Goal: Task Accomplishment & Management: Use online tool/utility

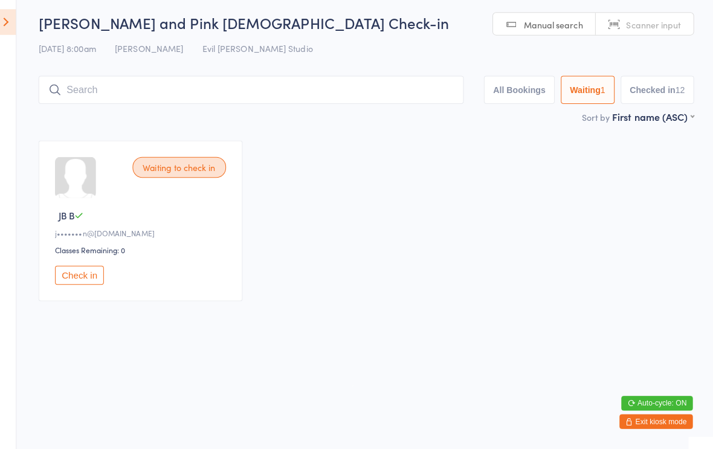
click at [511, 89] on button "All Bookings" at bounding box center [521, 94] width 70 height 28
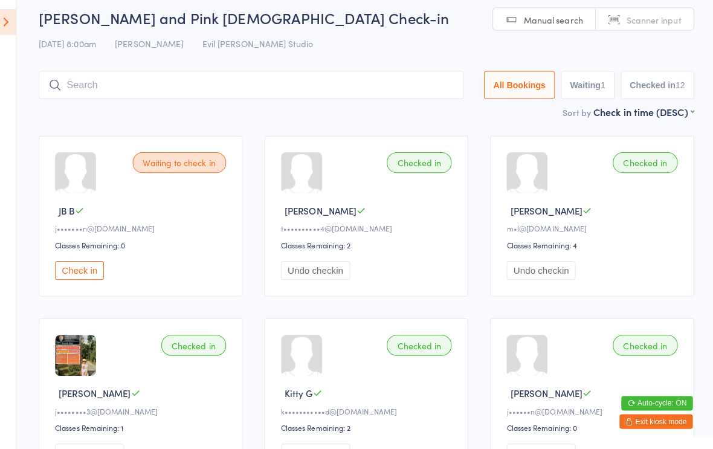
scroll to position [5, 0]
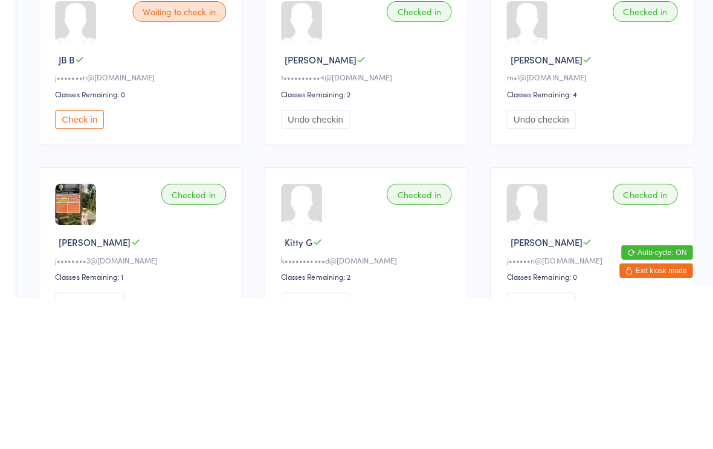
scroll to position [4, 0]
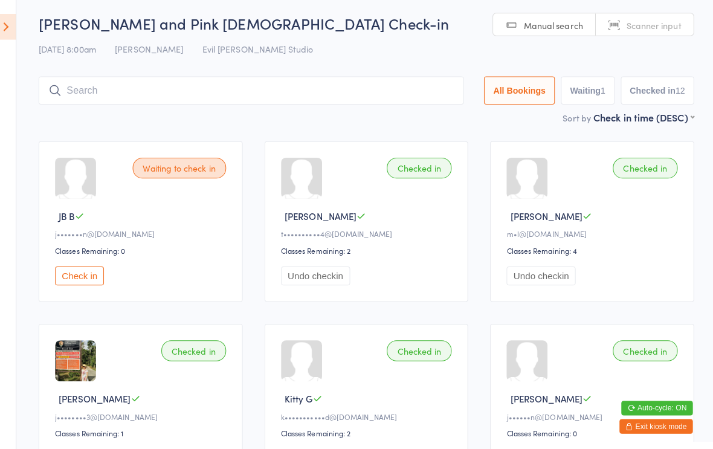
scroll to position [473, 0]
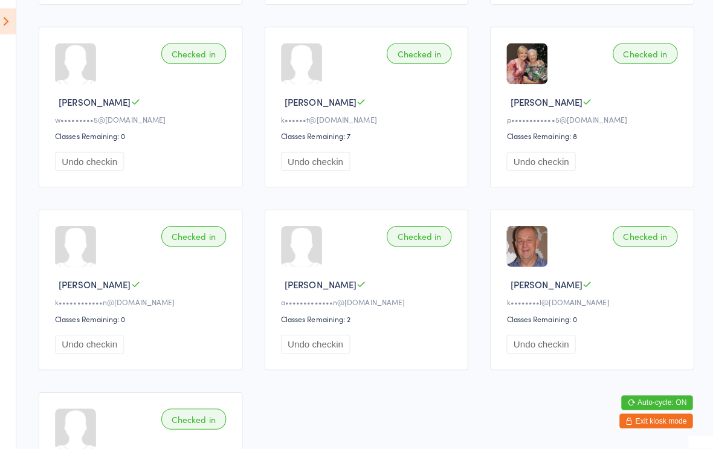
scroll to position [4, 0]
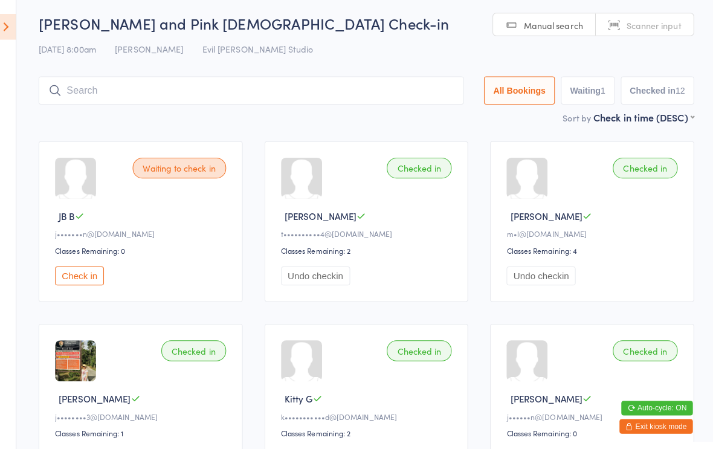
click at [86, 277] on button "Check in" at bounding box center [86, 272] width 48 height 19
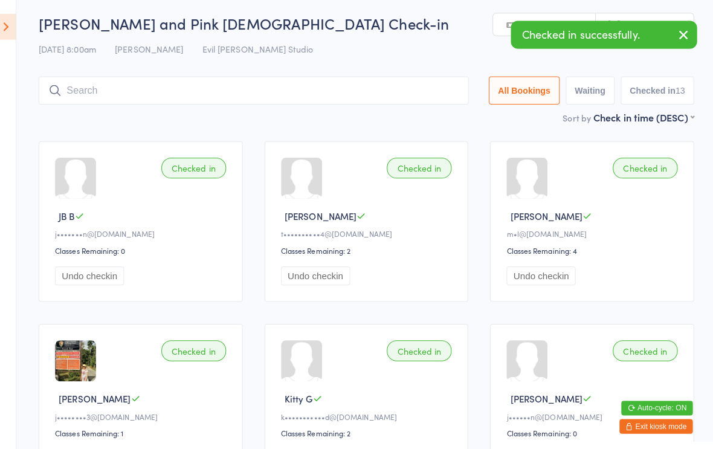
click at [673, 30] on span "Scanner input" at bounding box center [654, 25] width 54 height 12
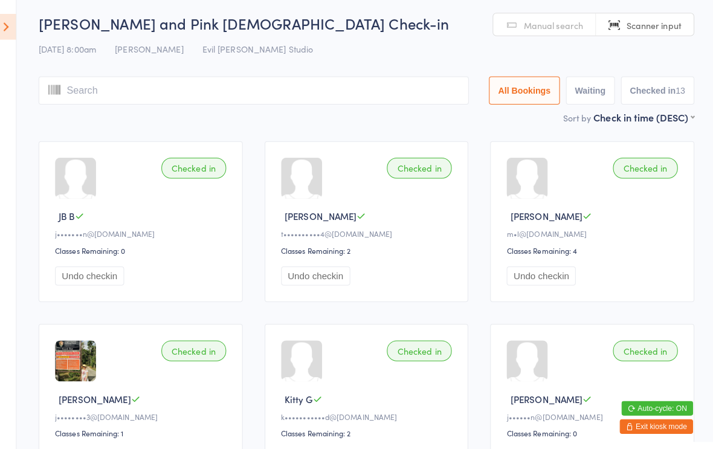
click at [15, 25] on icon at bounding box center [14, 26] width 19 height 25
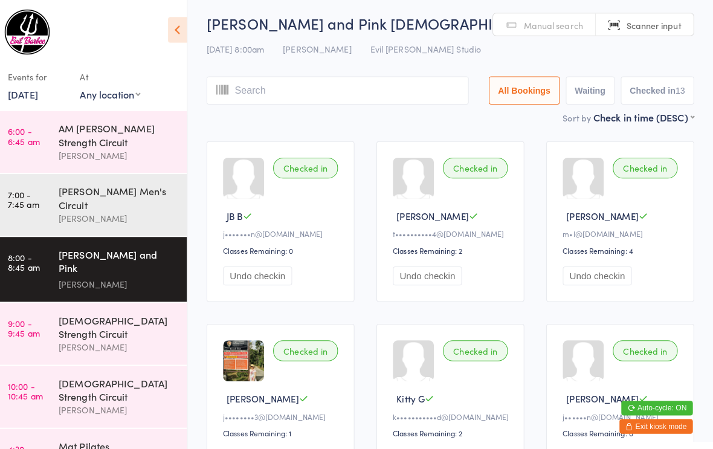
click at [88, 337] on div "[PERSON_NAME]" at bounding box center [124, 344] width 117 height 14
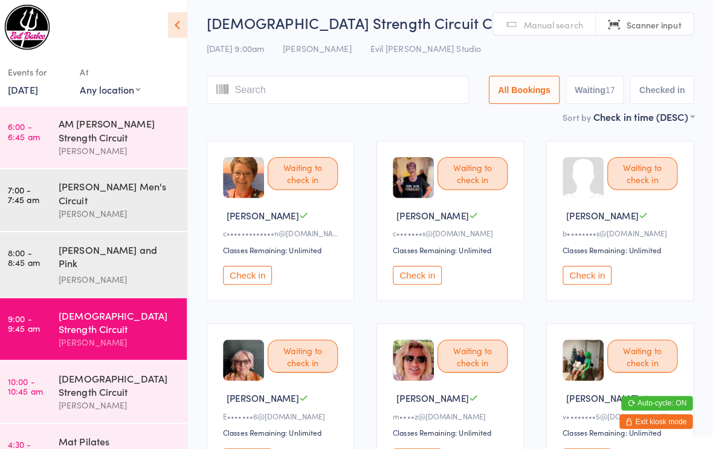
click at [37, 86] on link "[DATE]" at bounding box center [31, 92] width 30 height 13
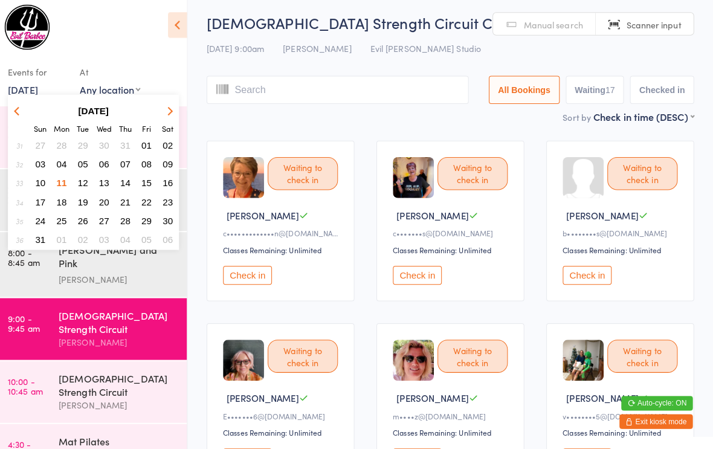
click at [106, 181] on span "13" at bounding box center [111, 186] width 10 height 10
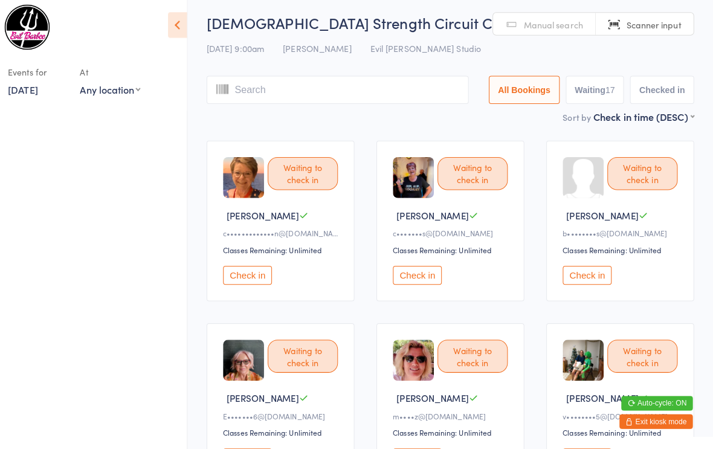
click at [36, 89] on link "[DATE]" at bounding box center [31, 92] width 30 height 13
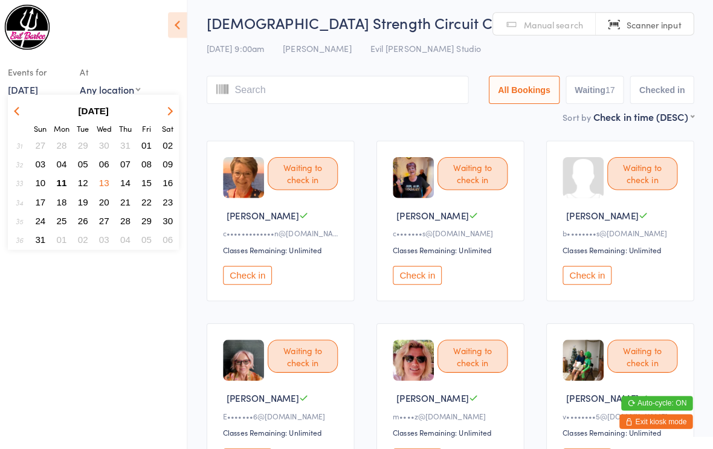
click at [106, 204] on span "20" at bounding box center [111, 204] width 10 height 10
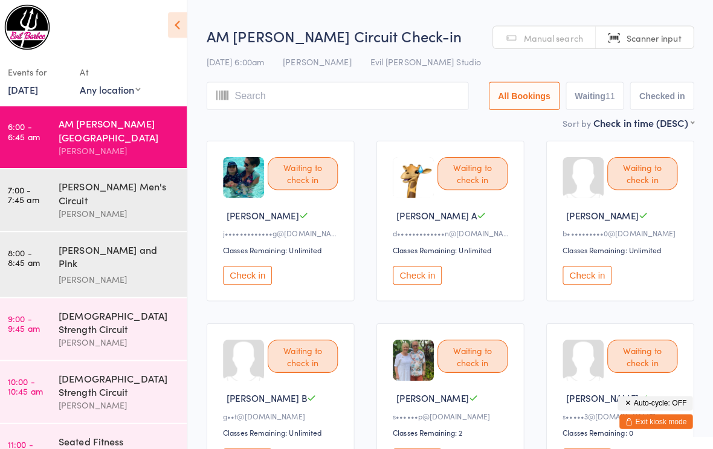
click at [33, 88] on link "[DATE]" at bounding box center [31, 92] width 30 height 13
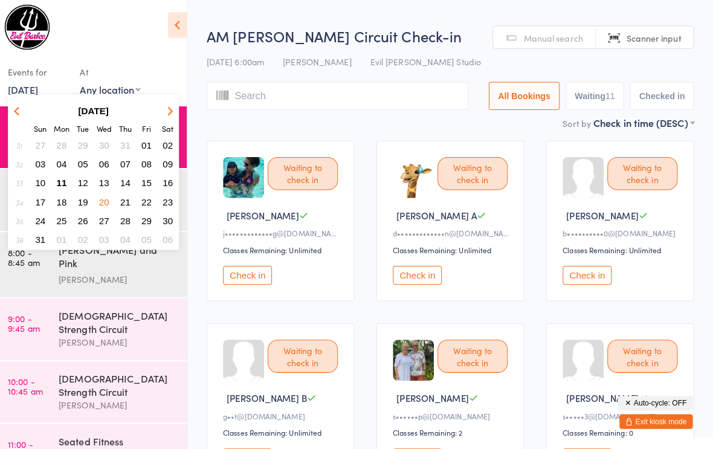
click at [60, 180] on button "11" at bounding box center [69, 186] width 19 height 16
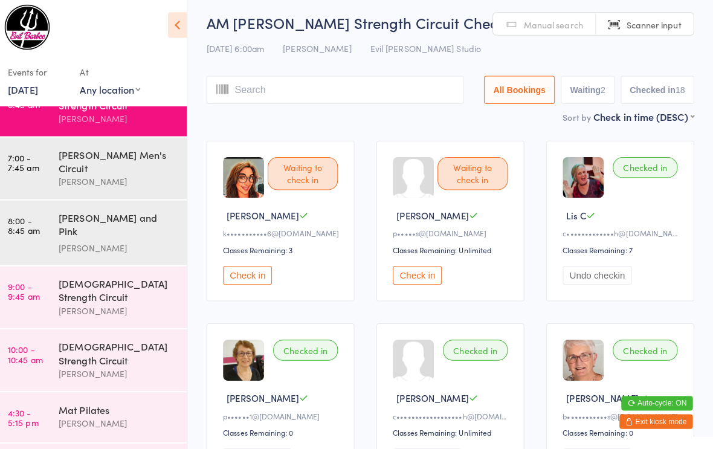
scroll to position [30, 0]
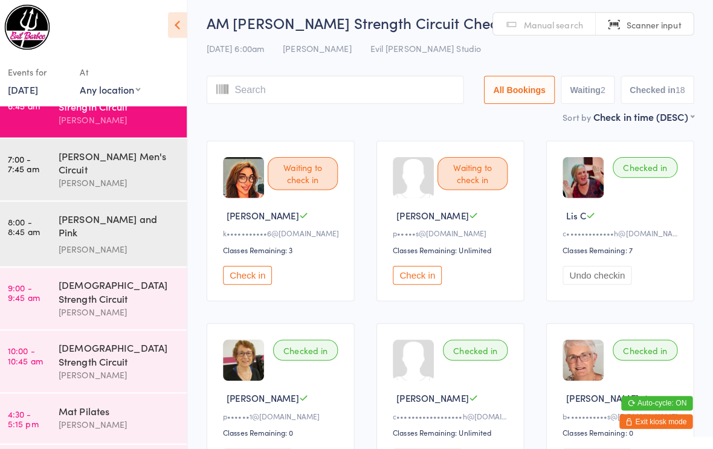
click at [77, 404] on div "Mat Pilates" at bounding box center [124, 410] width 117 height 13
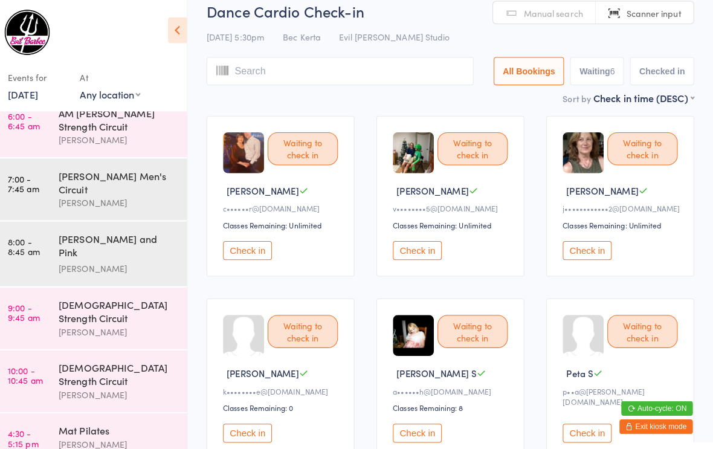
scroll to position [23, 0]
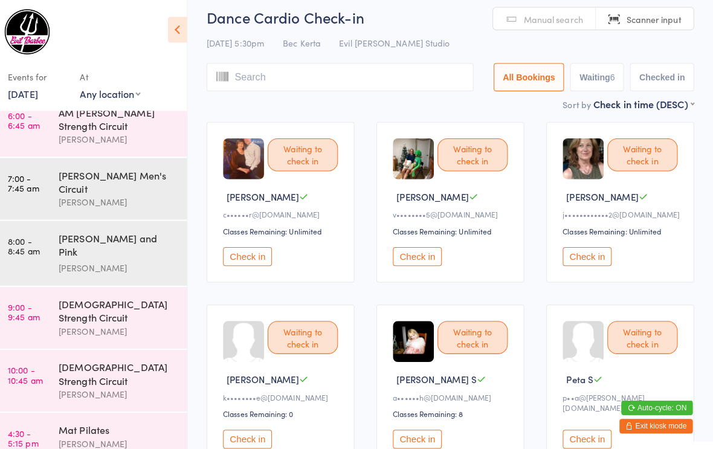
click at [98, 419] on div "Mat Pilates" at bounding box center [124, 425] width 117 height 13
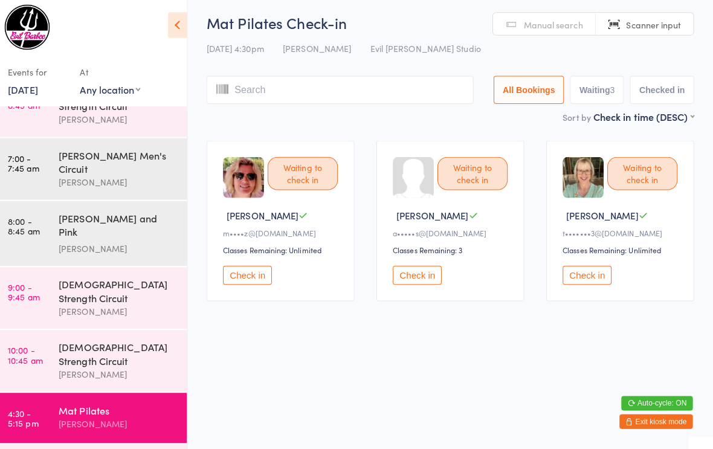
scroll to position [30, 0]
click at [96, 280] on div "[DEMOGRAPHIC_DATA] Strength Circuit" at bounding box center [124, 293] width 117 height 27
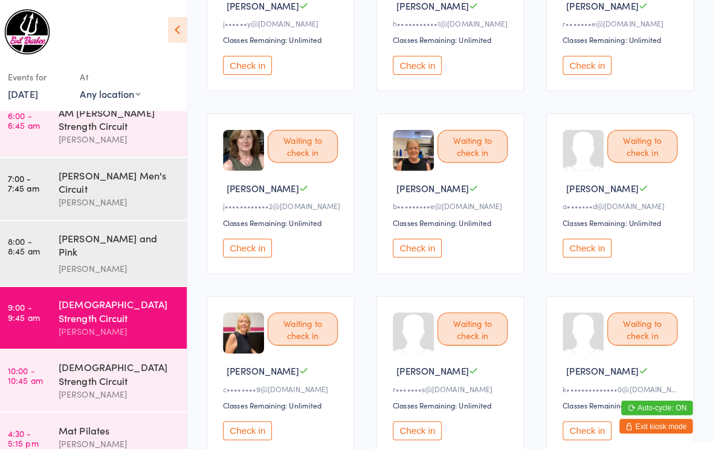
scroll to position [577, 0]
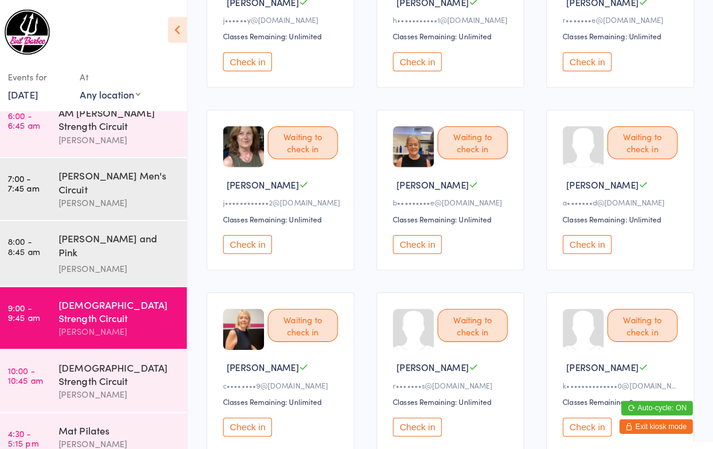
click at [242, 251] on button "Check in" at bounding box center [252, 242] width 48 height 19
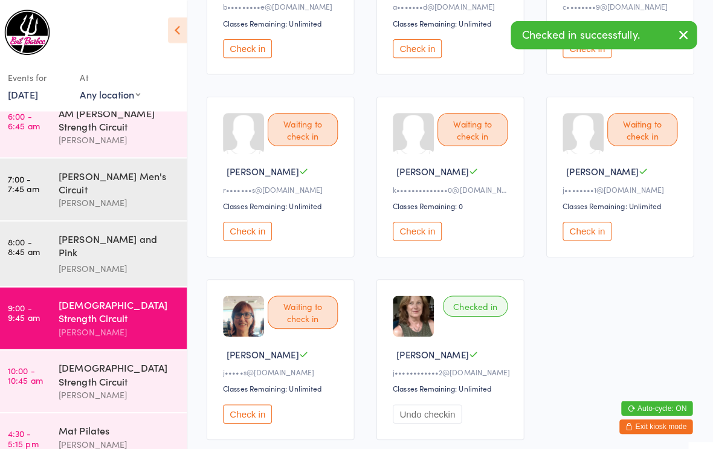
scroll to position [771, 0]
click at [244, 238] on button "Check in" at bounding box center [252, 228] width 48 height 19
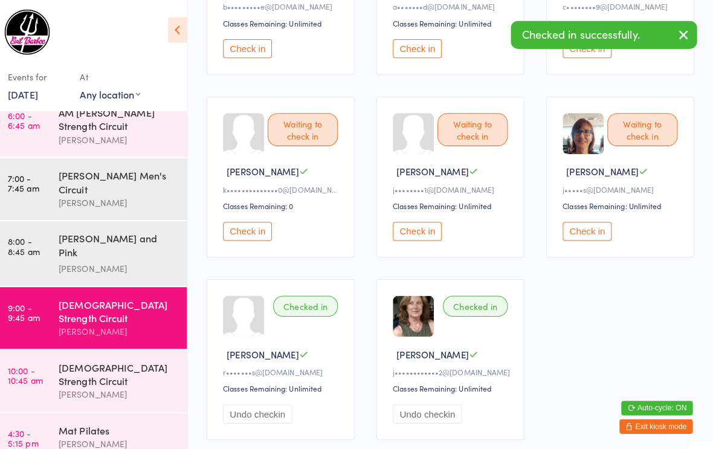
click at [578, 238] on button "Check in" at bounding box center [588, 228] width 48 height 19
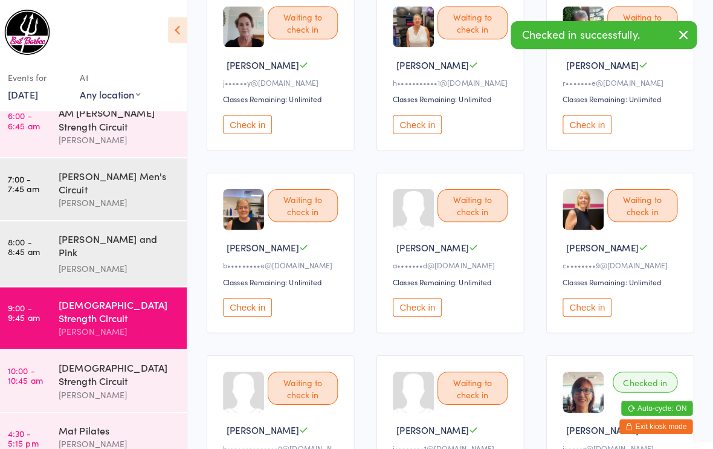
scroll to position [508, 0]
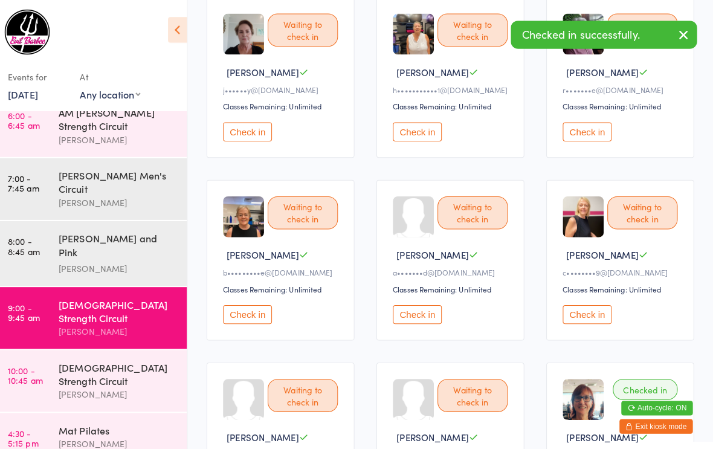
click at [583, 320] on button "Check in" at bounding box center [588, 311] width 48 height 19
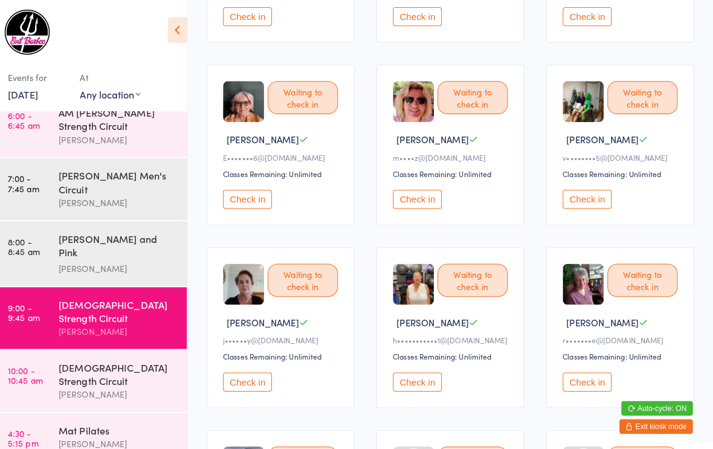
click at [412, 207] on button "Check in" at bounding box center [420, 197] width 48 height 19
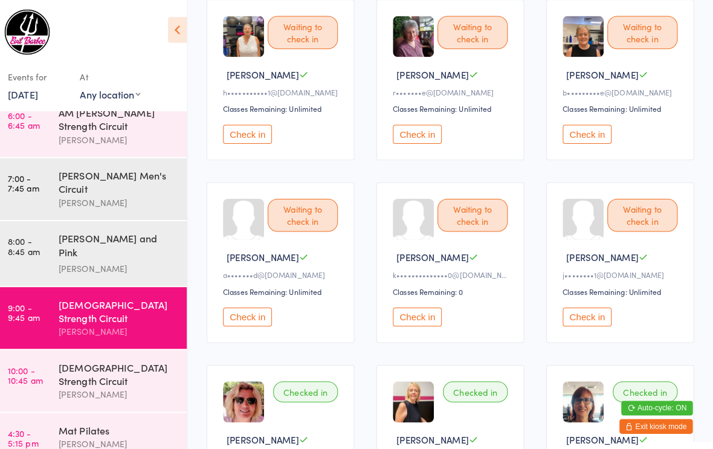
click at [578, 323] on button "Check in" at bounding box center [588, 313] width 48 height 19
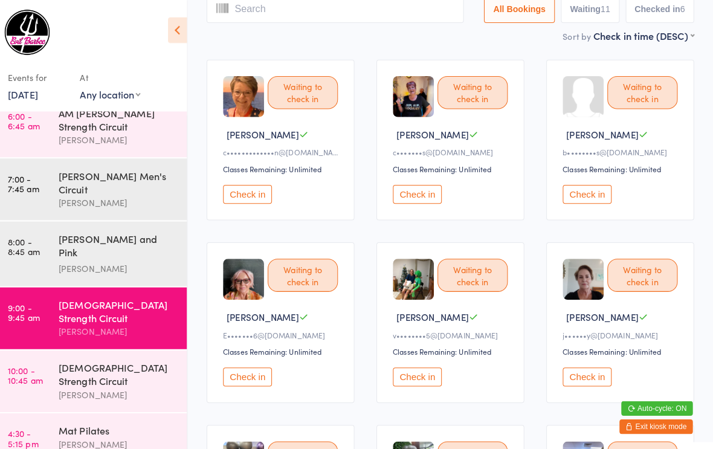
scroll to position [85, 0]
click at [418, 199] on button "Check in" at bounding box center [420, 192] width 48 height 19
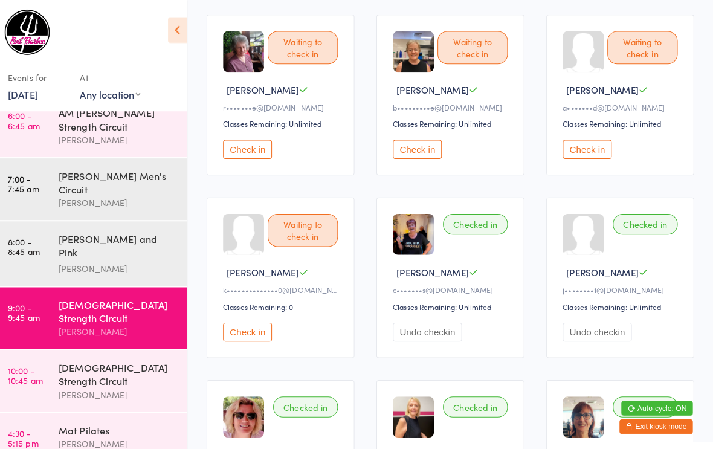
click at [244, 338] on button "Check in" at bounding box center [252, 328] width 48 height 19
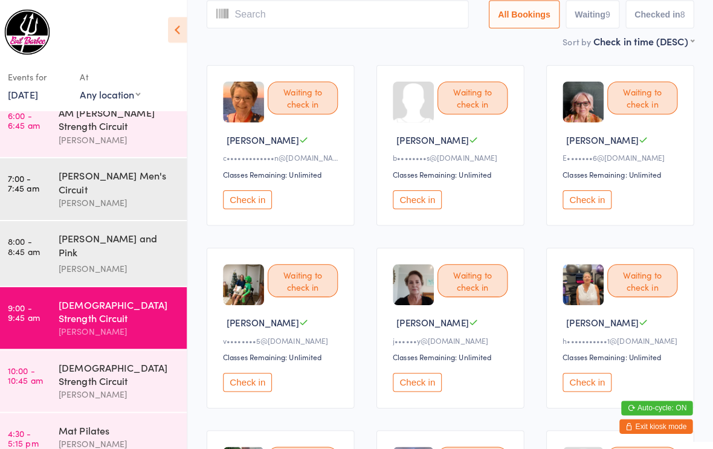
scroll to position [51, 0]
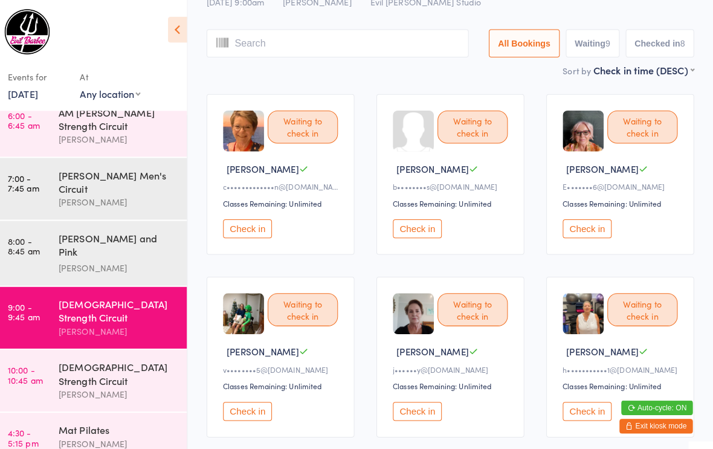
click at [405, 236] on button "Check in" at bounding box center [420, 226] width 48 height 19
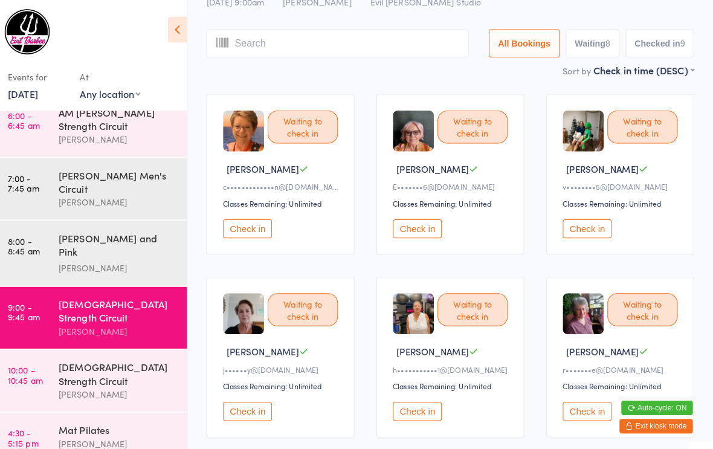
click at [594, 228] on button "Check in" at bounding box center [588, 226] width 48 height 19
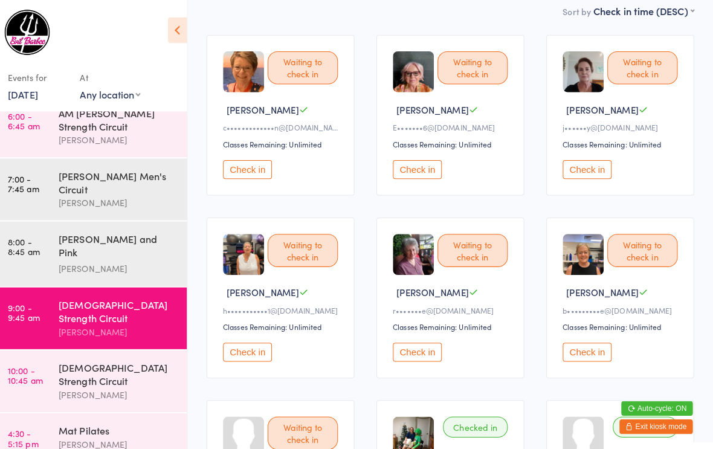
scroll to position [108, 0]
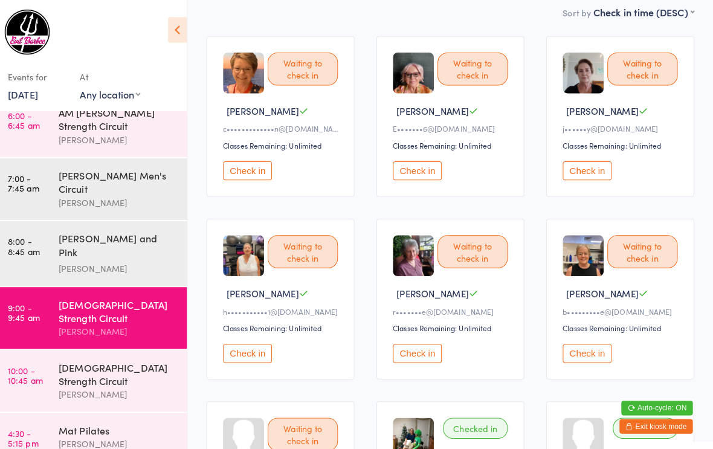
click at [408, 175] on button "Check in" at bounding box center [420, 169] width 48 height 19
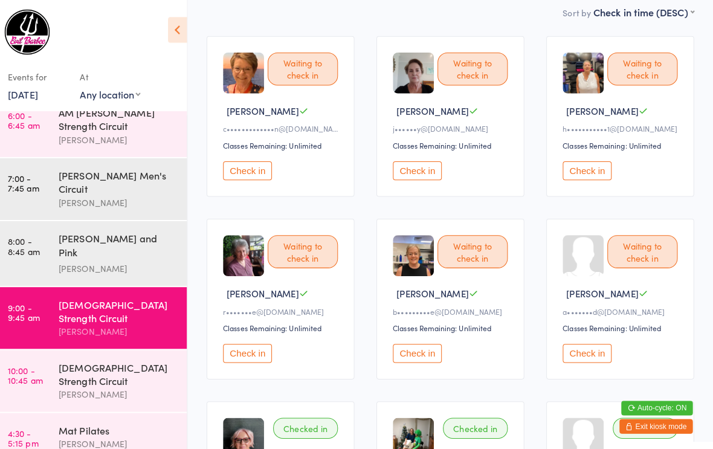
click at [413, 350] on button "Check in" at bounding box center [420, 349] width 48 height 19
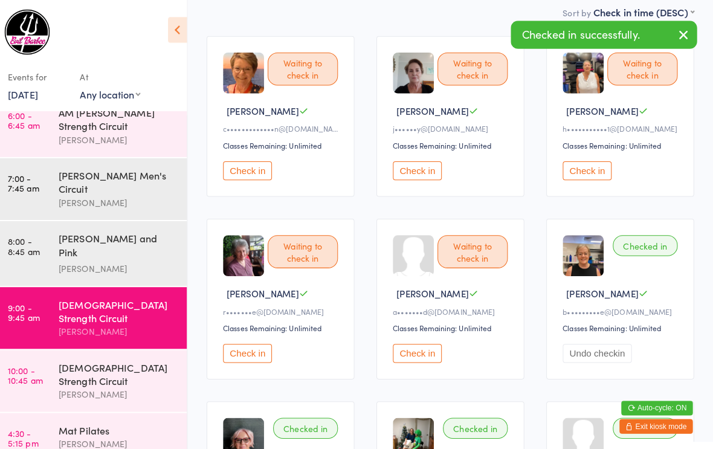
click at [583, 173] on button "Check in" at bounding box center [588, 169] width 48 height 19
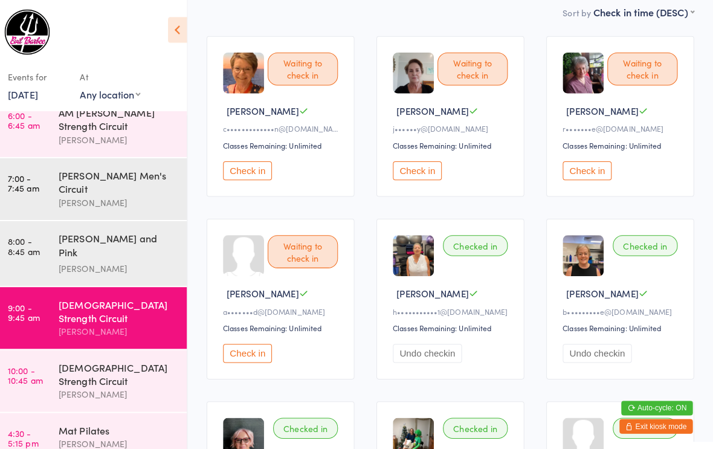
click at [240, 178] on button "Check in" at bounding box center [252, 169] width 48 height 19
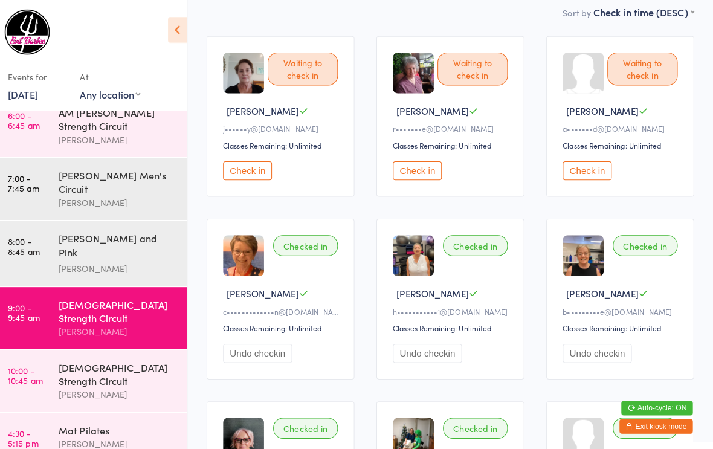
click at [575, 176] on button "Check in" at bounding box center [588, 169] width 48 height 19
click at [410, 178] on button "Check in" at bounding box center [420, 169] width 48 height 19
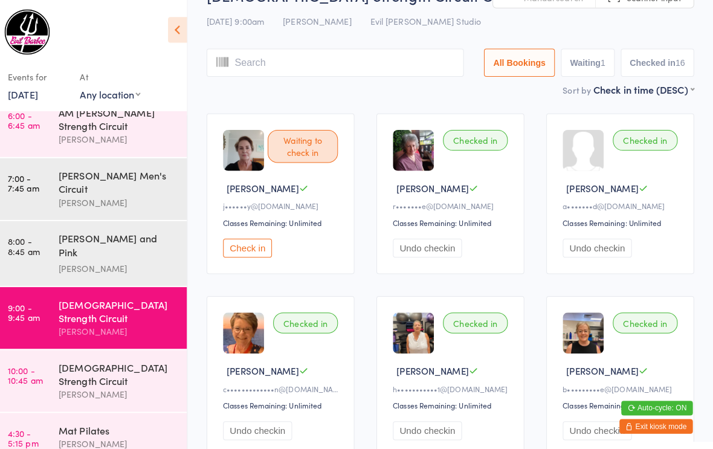
scroll to position [0, 0]
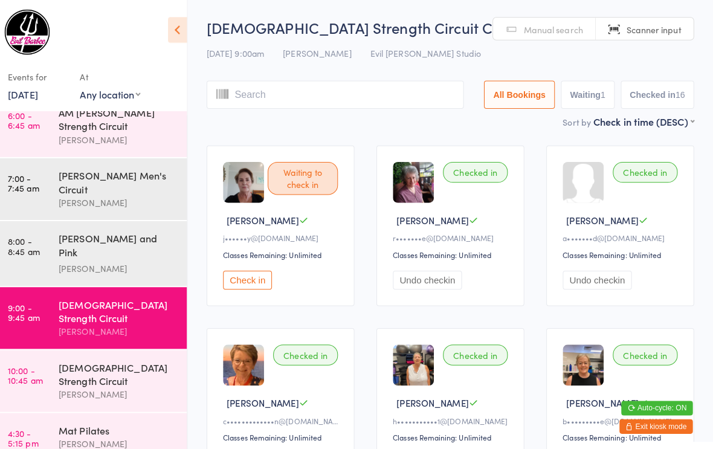
click at [576, 86] on button "Waiting 1" at bounding box center [589, 94] width 53 height 28
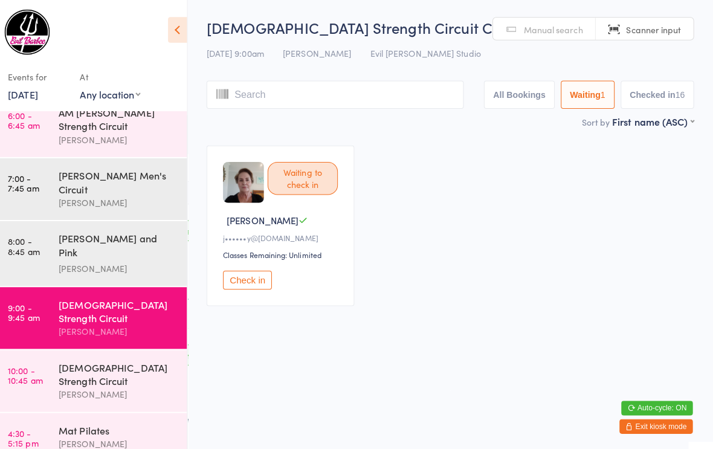
select select "0"
click at [232, 282] on button "Check in" at bounding box center [252, 277] width 48 height 19
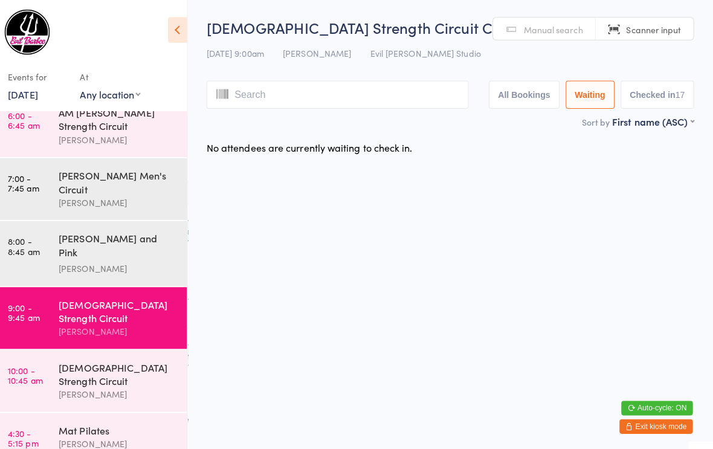
click at [89, 357] on div "[DEMOGRAPHIC_DATA] Strength Circuit" at bounding box center [124, 370] width 117 height 27
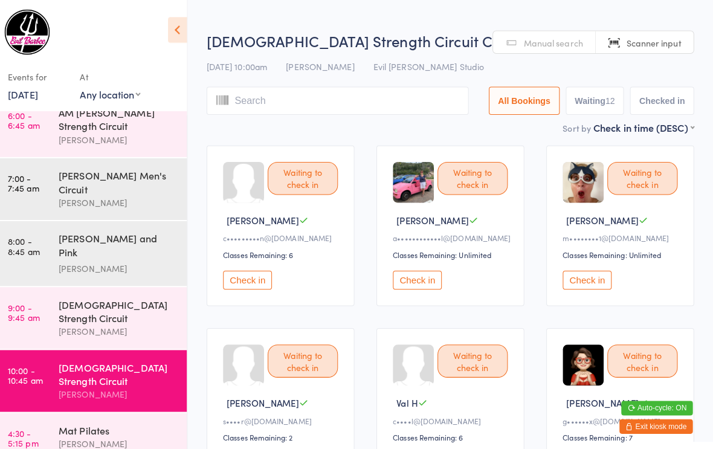
click at [577, 286] on button "Check in" at bounding box center [588, 277] width 48 height 19
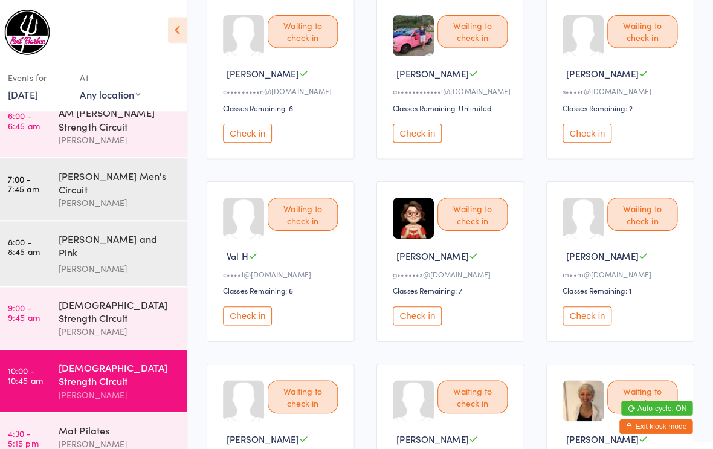
scroll to position [145, 0]
click at [416, 315] on button "Check in" at bounding box center [420, 312] width 48 height 19
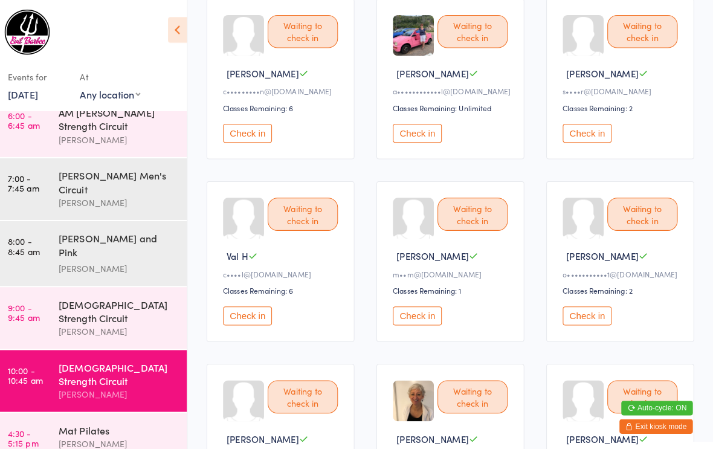
click at [417, 140] on button "Check in" at bounding box center [420, 132] width 48 height 19
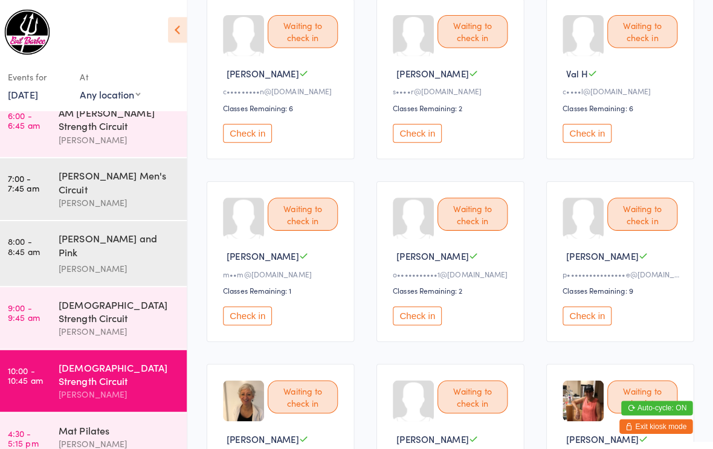
click at [579, 318] on button "Check in" at bounding box center [588, 312] width 48 height 19
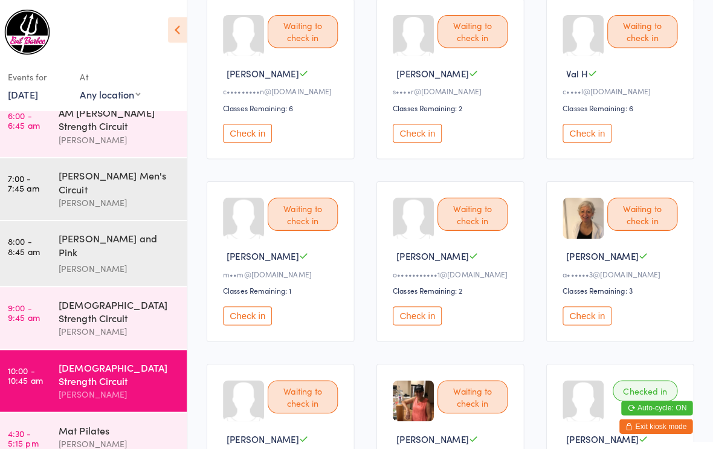
click at [424, 136] on button "Check in" at bounding box center [420, 132] width 48 height 19
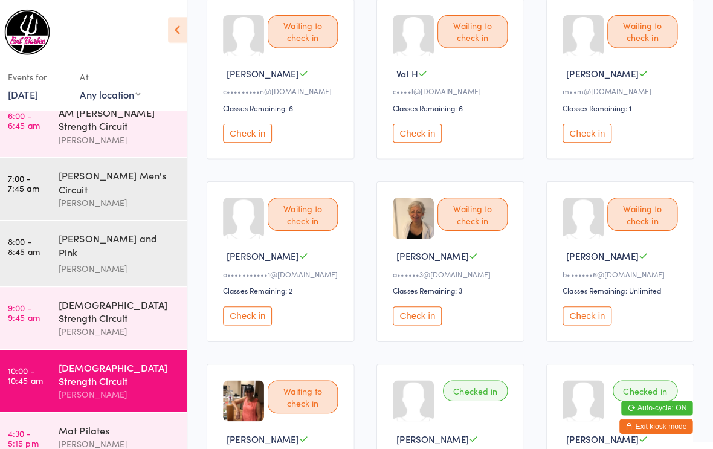
click at [247, 141] on button "Check in" at bounding box center [252, 132] width 48 height 19
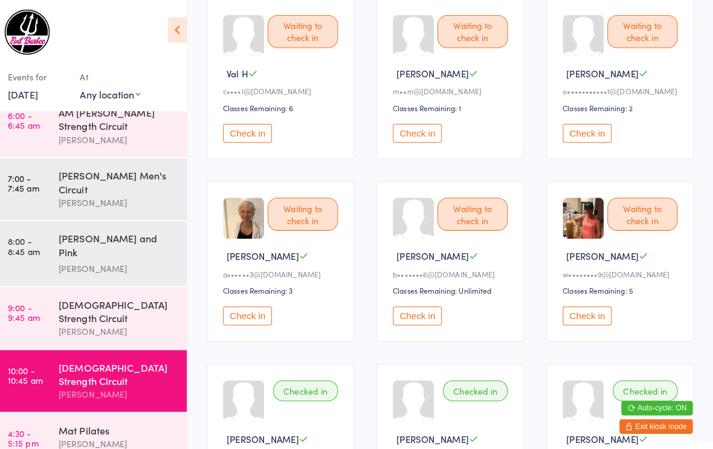
click at [583, 322] on button "Check in" at bounding box center [588, 312] width 48 height 19
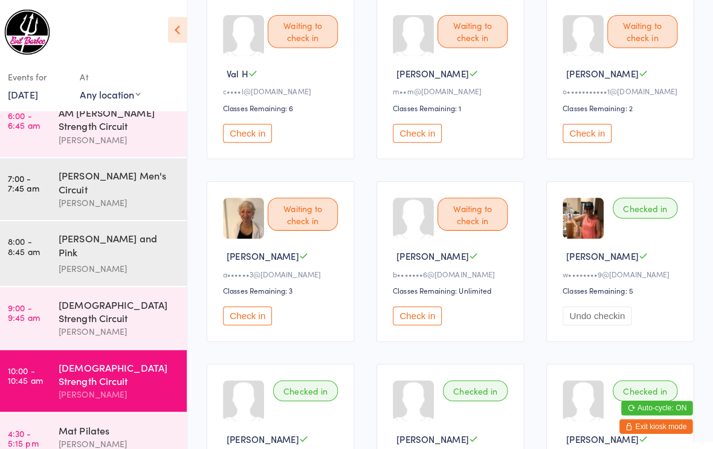
click at [253, 130] on button "Check in" at bounding box center [252, 132] width 48 height 19
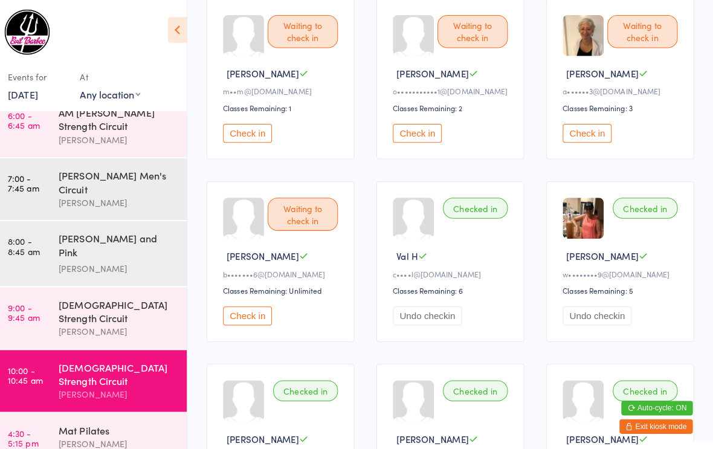
click at [258, 132] on button "Check in" at bounding box center [252, 132] width 48 height 19
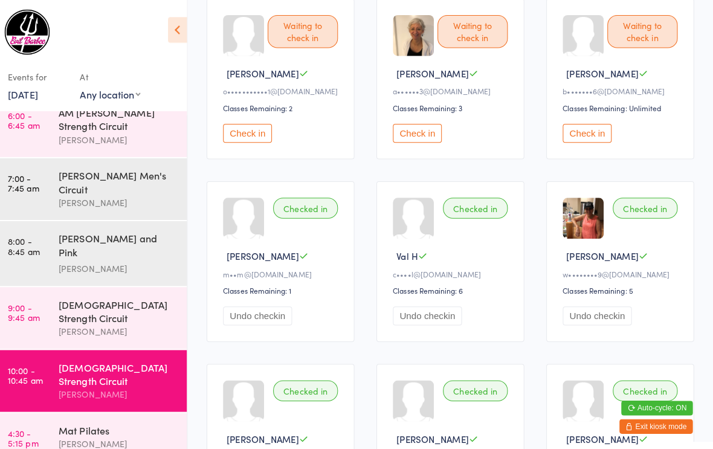
click at [420, 137] on button "Check in" at bounding box center [420, 132] width 48 height 19
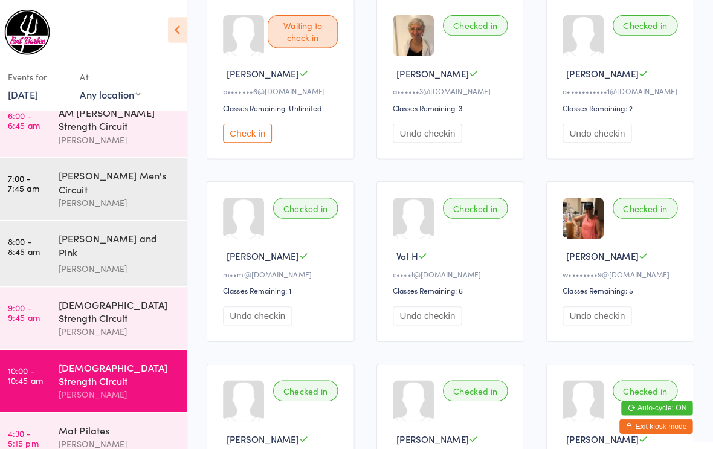
scroll to position [144, 0]
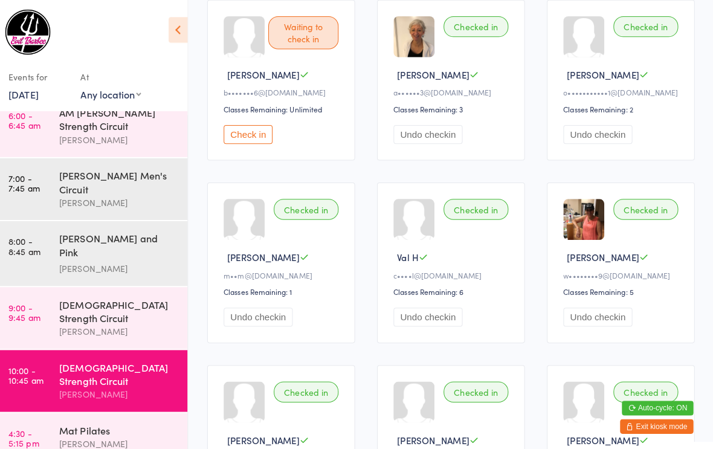
click at [260, 136] on button "Check in" at bounding box center [252, 133] width 48 height 19
